Goal: Task Accomplishment & Management: Use online tool/utility

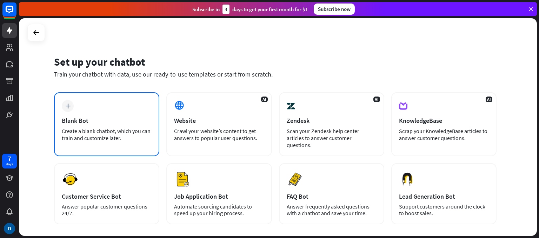
click at [69, 105] on icon "plus" at bounding box center [67, 105] width 5 height 5
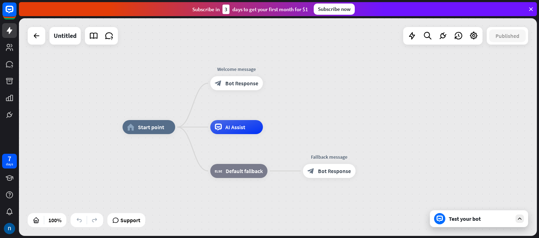
click at [521, 218] on icon at bounding box center [519, 218] width 6 height 6
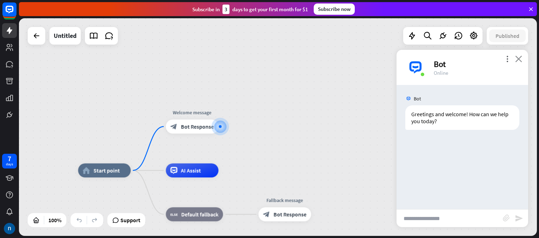
click at [520, 56] on icon "close" at bounding box center [518, 58] width 7 height 7
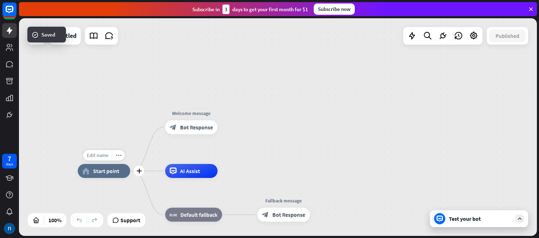
click at [107, 151] on div "Edit name" at bounding box center [97, 155] width 29 height 11
click at [67, 33] on div "Untitled" at bounding box center [65, 36] width 23 height 18
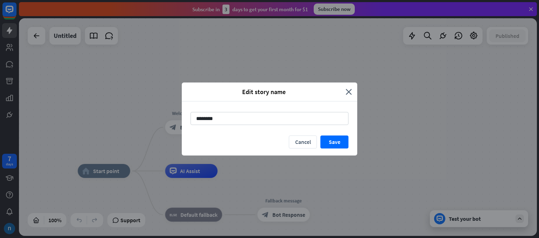
click at [354, 91] on div "Edit story name close" at bounding box center [269, 91] width 175 height 19
click at [344, 94] on div "Edit story name" at bounding box center [266, 92] width 159 height 8
click at [347, 93] on icon "close" at bounding box center [349, 92] width 6 height 8
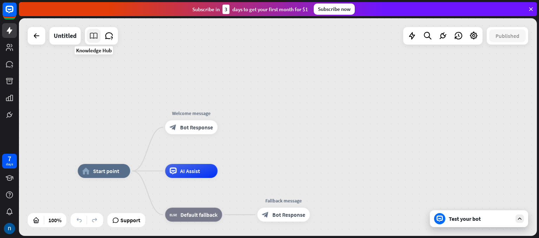
click at [95, 36] on icon at bounding box center [93, 35] width 9 height 9
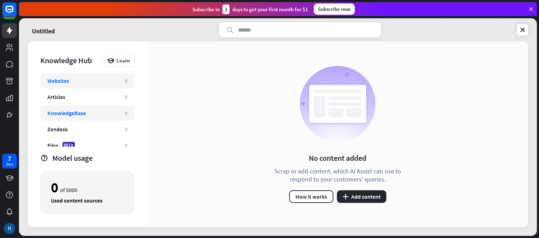
scroll to position [6, 0]
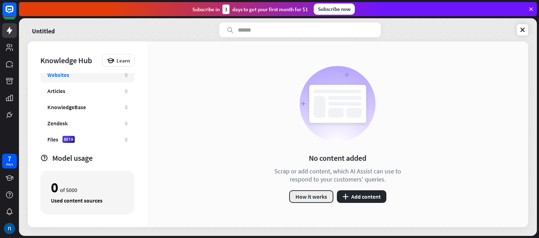
click at [303, 201] on button "How it works" at bounding box center [311, 196] width 44 height 13
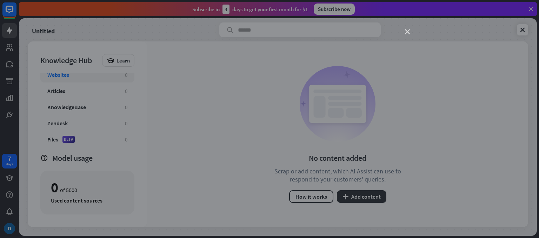
click at [409, 32] on icon "close" at bounding box center [407, 31] width 5 height 5
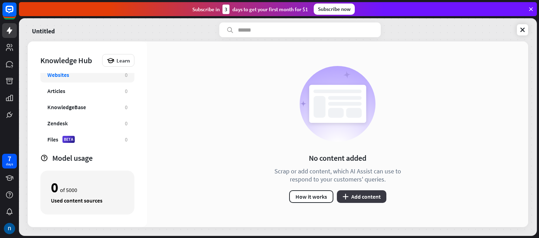
click at [353, 198] on button "plus Add content" at bounding box center [361, 196] width 49 height 13
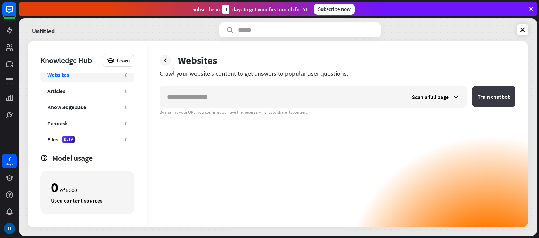
click at [481, 96] on button "Train chatbot" at bounding box center [494, 96] width 44 height 21
click at [122, 62] on span "Learn" at bounding box center [122, 60] width 13 height 7
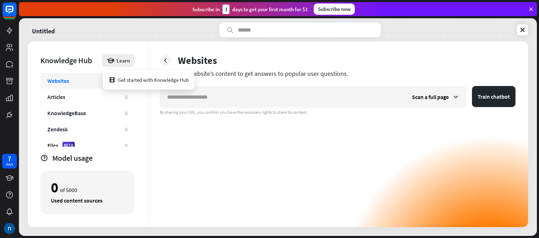
click at [119, 61] on span "Learn" at bounding box center [122, 60] width 13 height 7
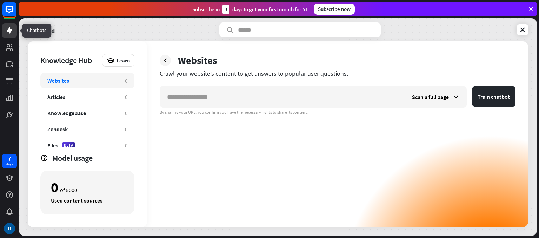
click at [13, 34] on icon at bounding box center [9, 30] width 8 height 8
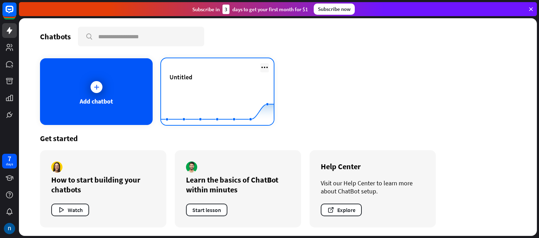
click at [266, 65] on icon at bounding box center [264, 67] width 8 height 8
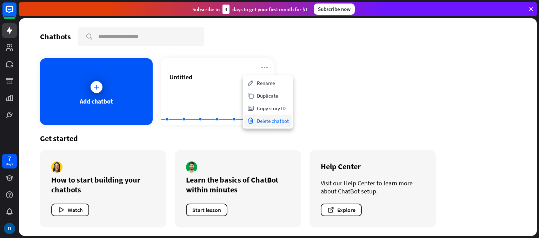
click at [267, 117] on div "Delete chatbot" at bounding box center [267, 120] width 47 height 13
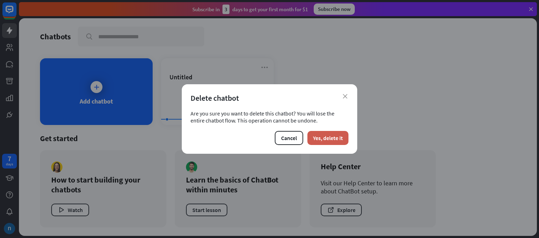
click at [319, 135] on button "Yes, delete it" at bounding box center [327, 138] width 41 height 14
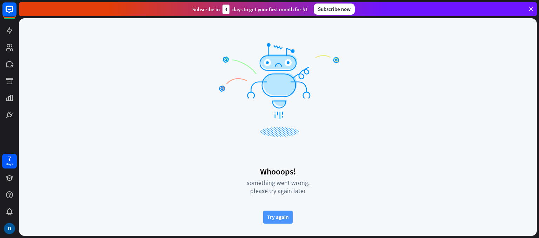
click at [278, 213] on button "Try again" at bounding box center [277, 216] width 29 height 13
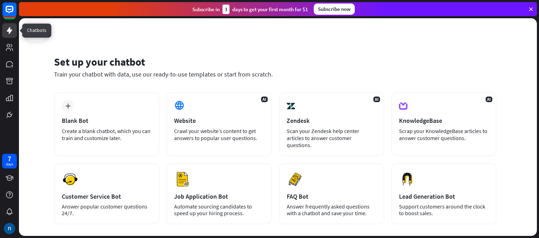
click at [6, 27] on icon at bounding box center [9, 30] width 8 height 8
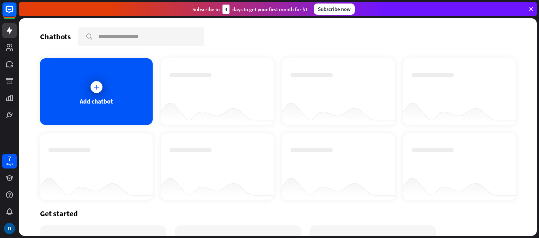
scroll to position [75, 0]
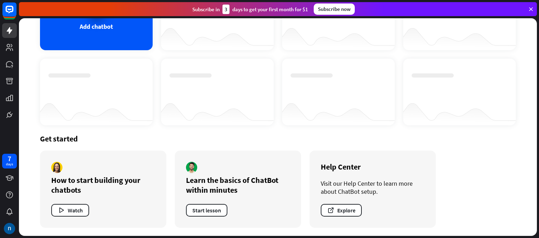
click at [212, 94] on div at bounding box center [217, 85] width 96 height 25
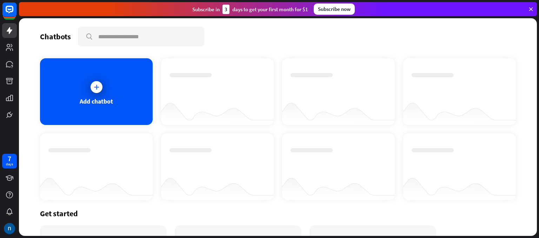
click at [226, 100] on div at bounding box center [217, 111] width 113 height 27
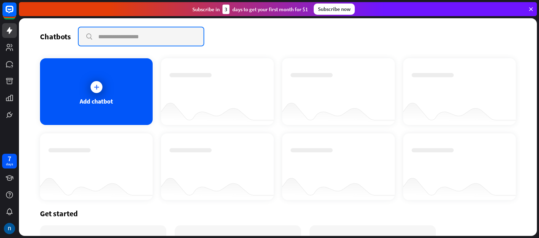
click at [134, 34] on input "text" at bounding box center [141, 36] width 125 height 18
click at [122, 38] on input "**********" at bounding box center [141, 36] width 125 height 18
type input "**********"
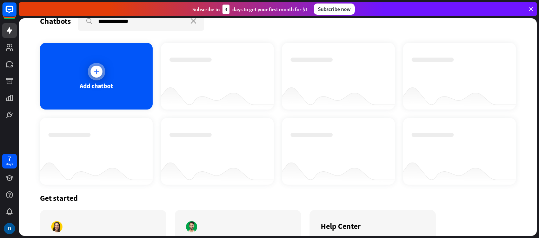
click at [102, 76] on div at bounding box center [97, 72] width 18 height 18
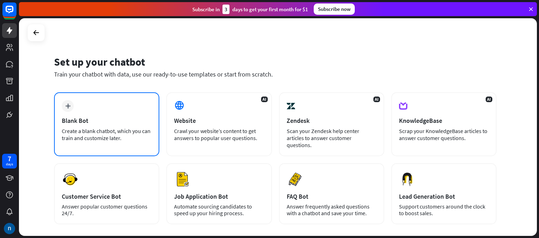
click at [68, 106] on icon "plus" at bounding box center [67, 105] width 5 height 5
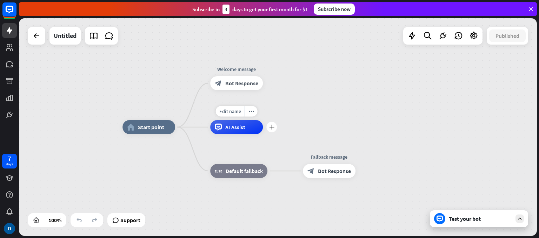
click at [238, 131] on div "AI Assist" at bounding box center [236, 127] width 53 height 14
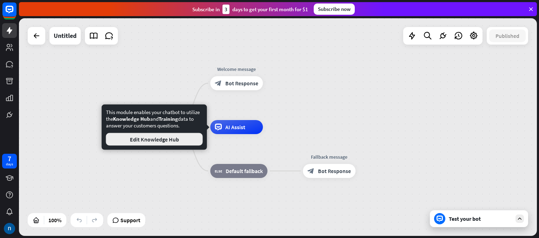
click at [186, 140] on button "Edit Knowledge Hub" at bounding box center [154, 139] width 97 height 13
